Goal: Register for event/course

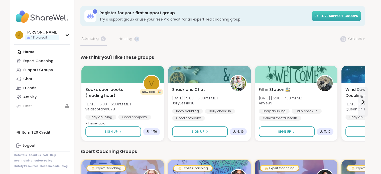
drag, startPoint x: 354, startPoint y: 17, endPoint x: 345, endPoint y: 16, distance: 8.5
click at [353, 17] on span "Explore support groups" at bounding box center [335, 16] width 43 height 4
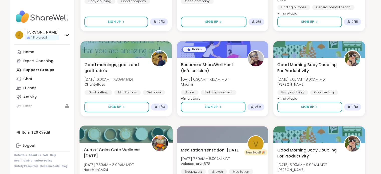
scroll to position [801, 0]
